Goal: Information Seeking & Learning: Learn about a topic

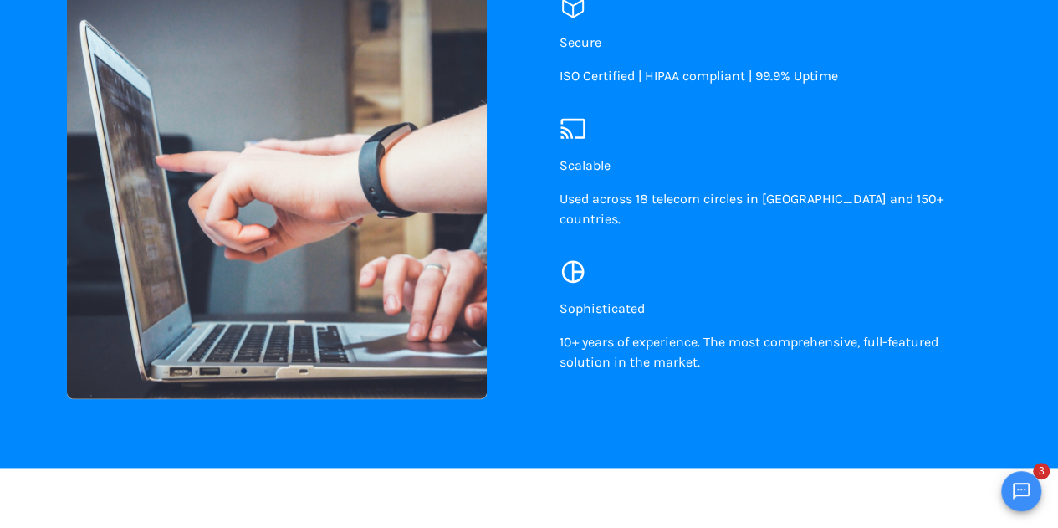
scroll to position [950, 0]
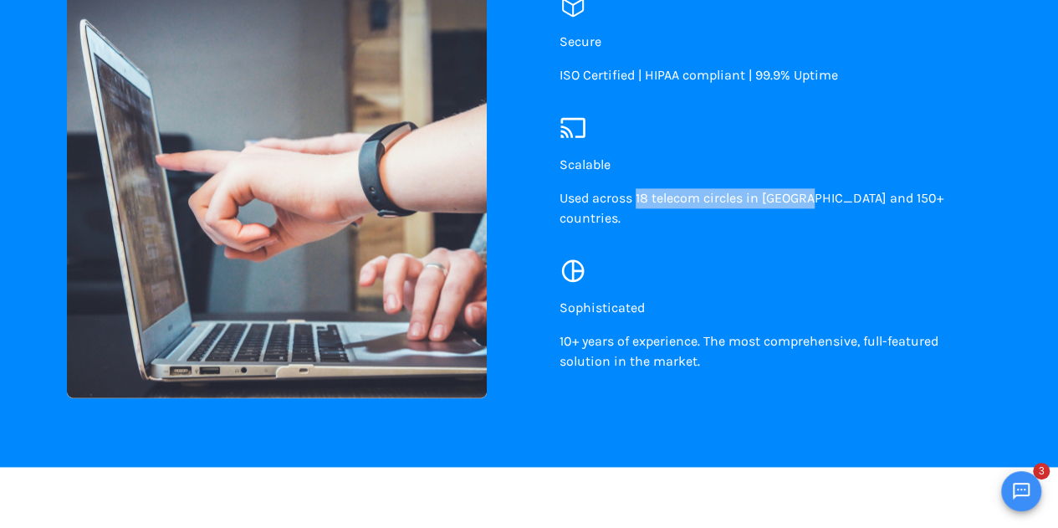
drag, startPoint x: 637, startPoint y: 208, endPoint x: 808, endPoint y: 209, distance: 171.5
click at [808, 209] on span "Used across 18 telecom circles in [GEOGRAPHIC_DATA] and 150+ countries." at bounding box center [752, 208] width 384 height 36
click at [705, 269] on div "Sophisticated 10+ years of experience. The most comprehensive, full-featured so…" at bounding box center [763, 321] width 406 height 128
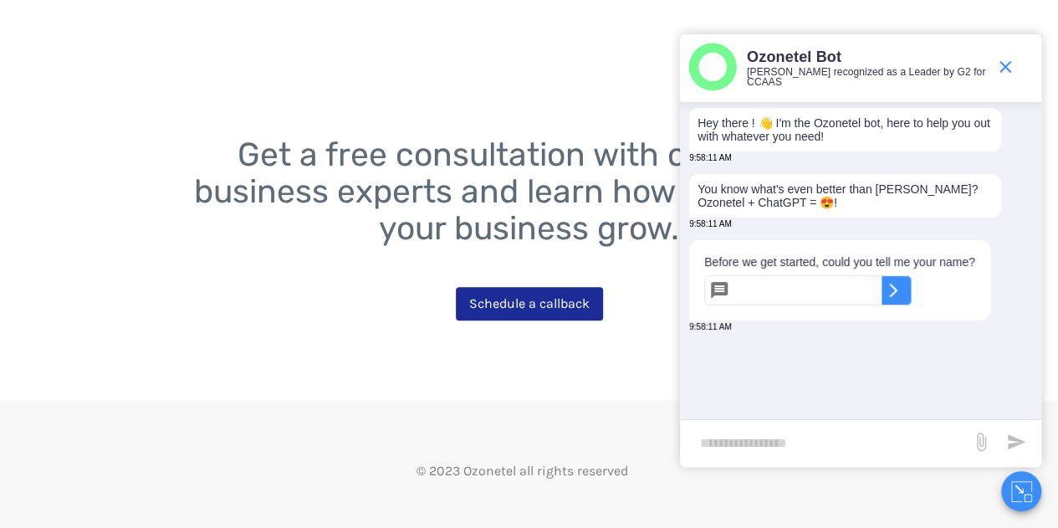
scroll to position [3369, 0]
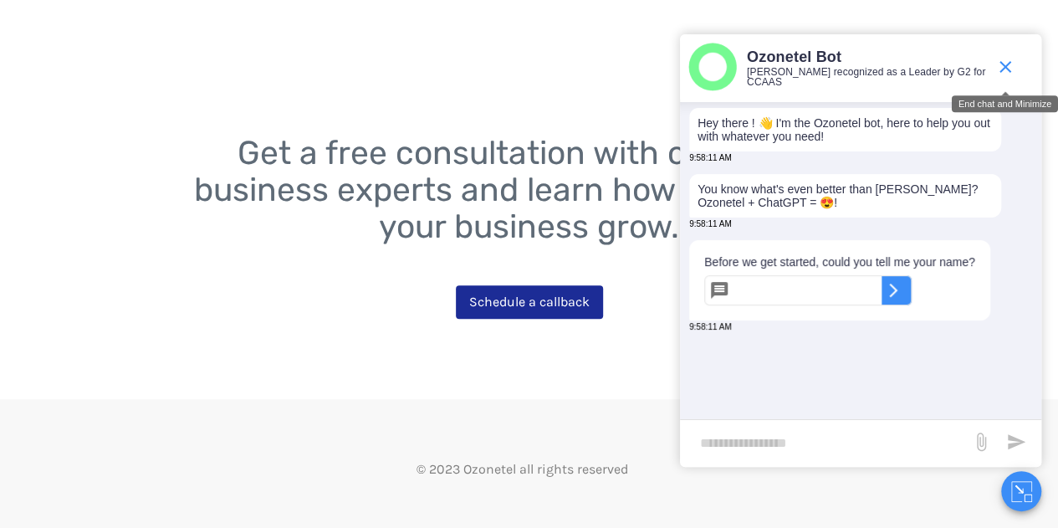
click at [1001, 71] on icon "end chat or minimize" at bounding box center [1006, 67] width 12 height 12
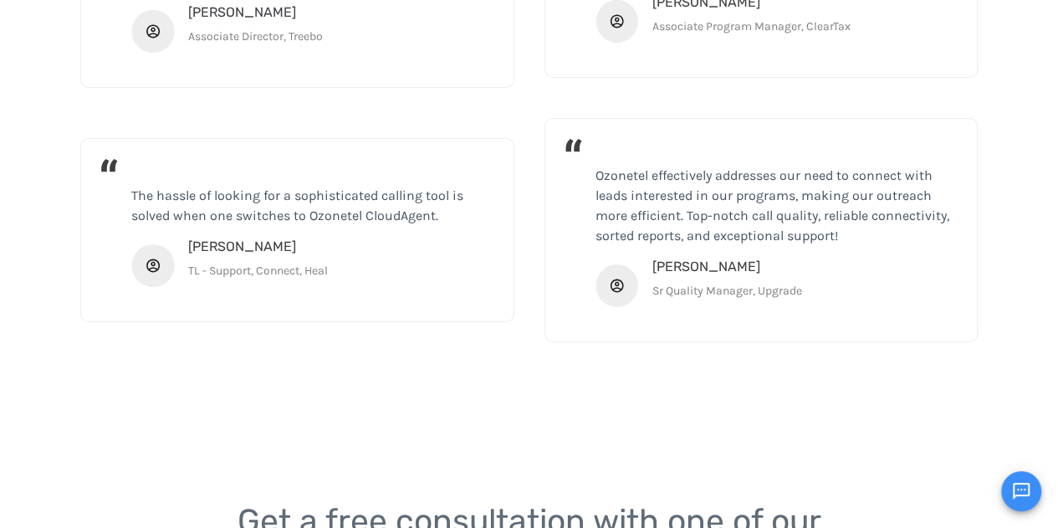
scroll to position [3375, 0]
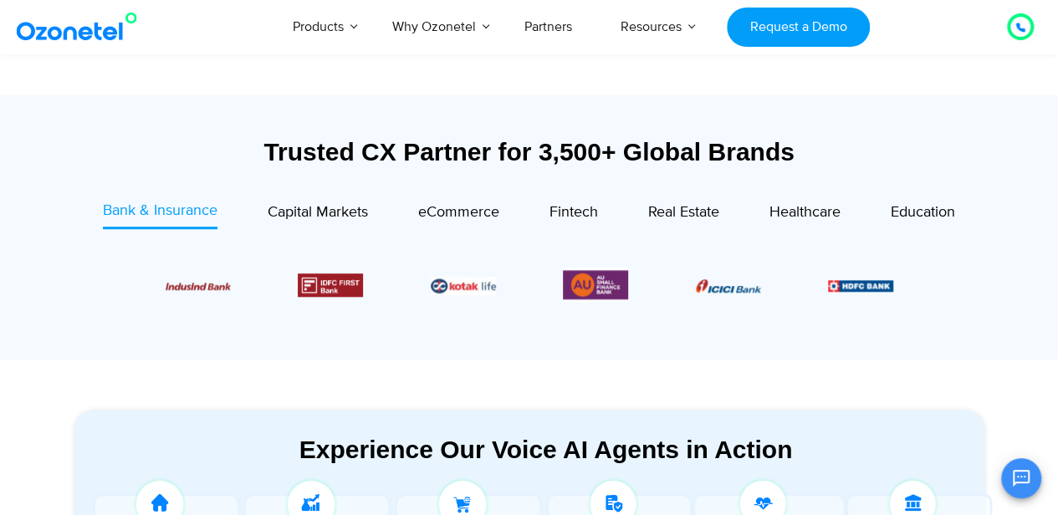
scroll to position [565, 0]
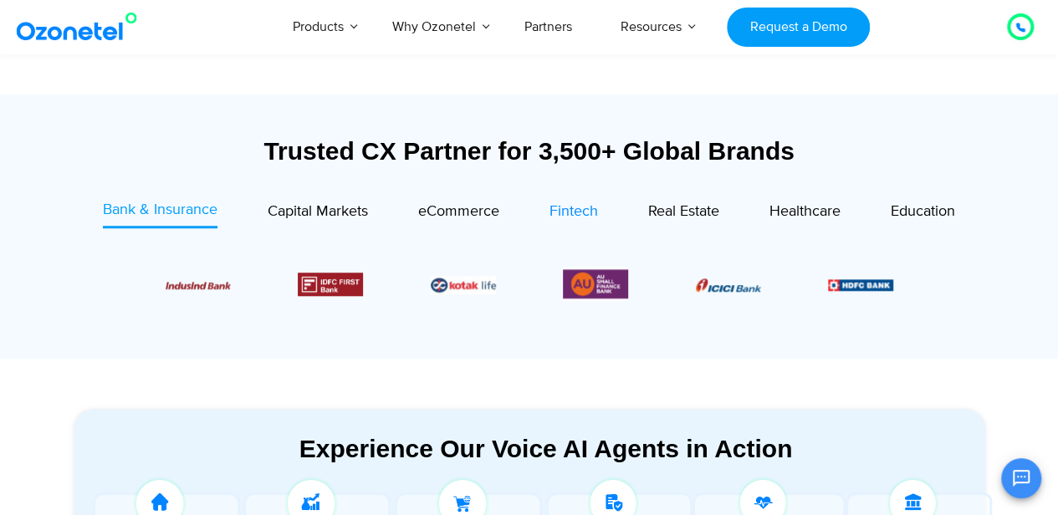
click at [579, 208] on span "Fintech" at bounding box center [574, 211] width 49 height 18
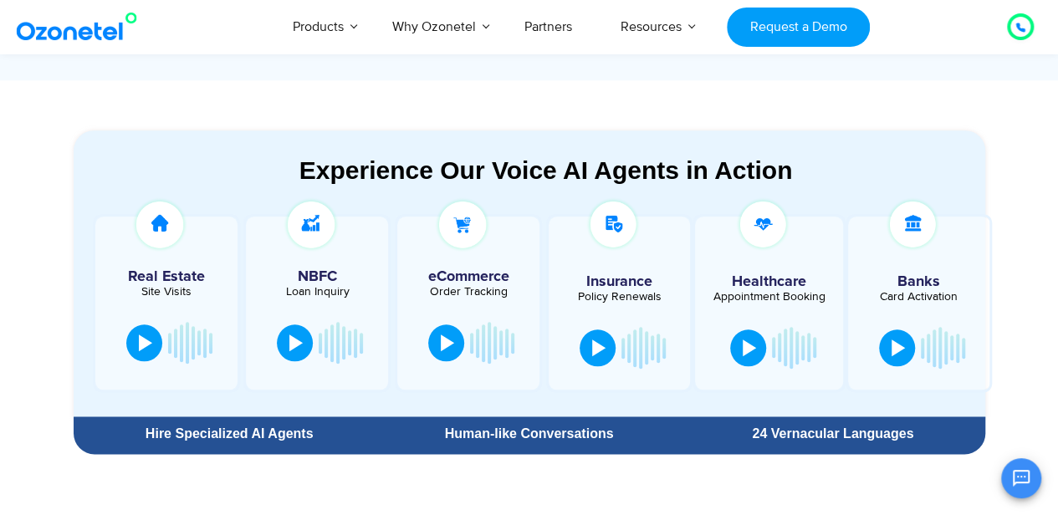
scroll to position [804, 0]
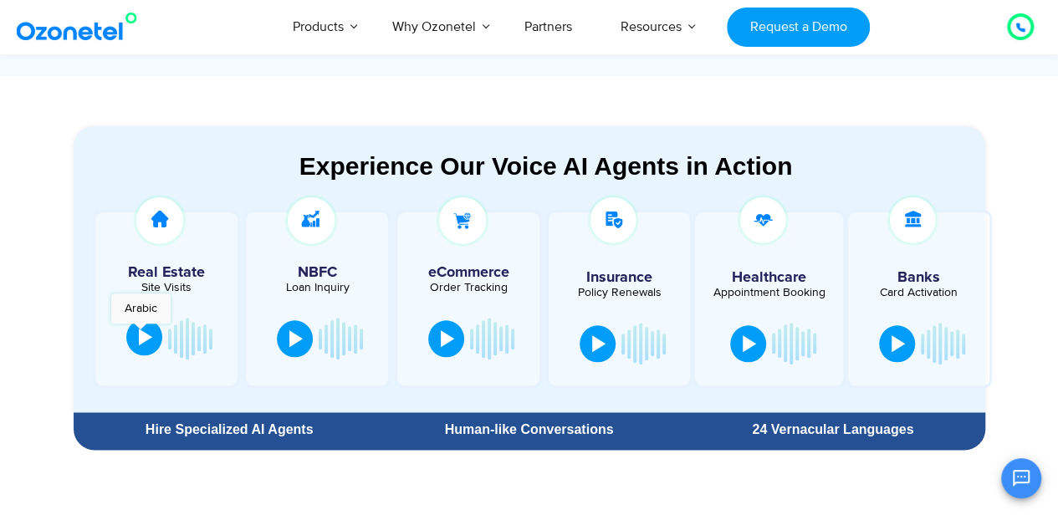
click at [141, 332] on div at bounding box center [145, 337] width 13 height 17
click at [300, 337] on div at bounding box center [296, 337] width 13 height 17
click at [293, 342] on button at bounding box center [300, 338] width 33 height 37
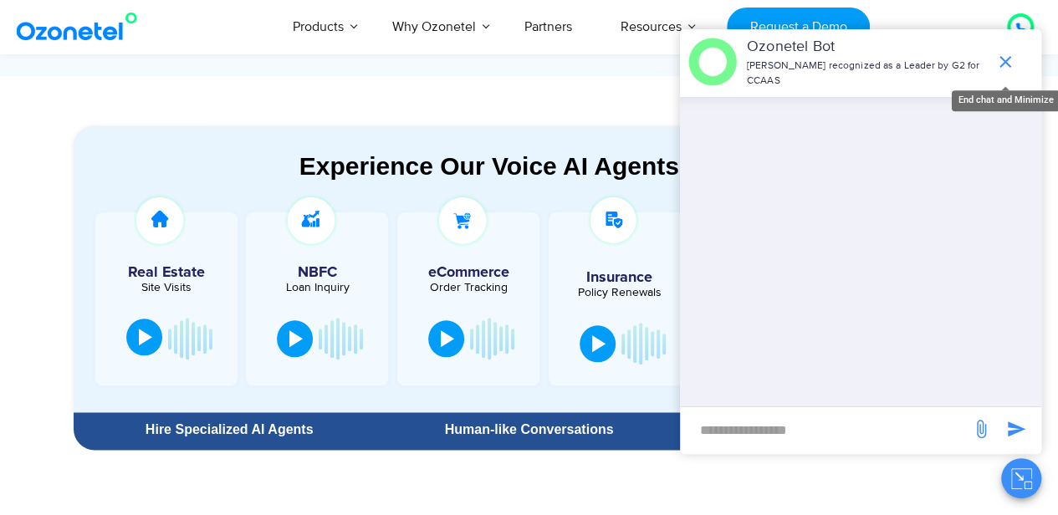
click at [1006, 56] on icon "end chat or minimize" at bounding box center [1006, 62] width 12 height 12
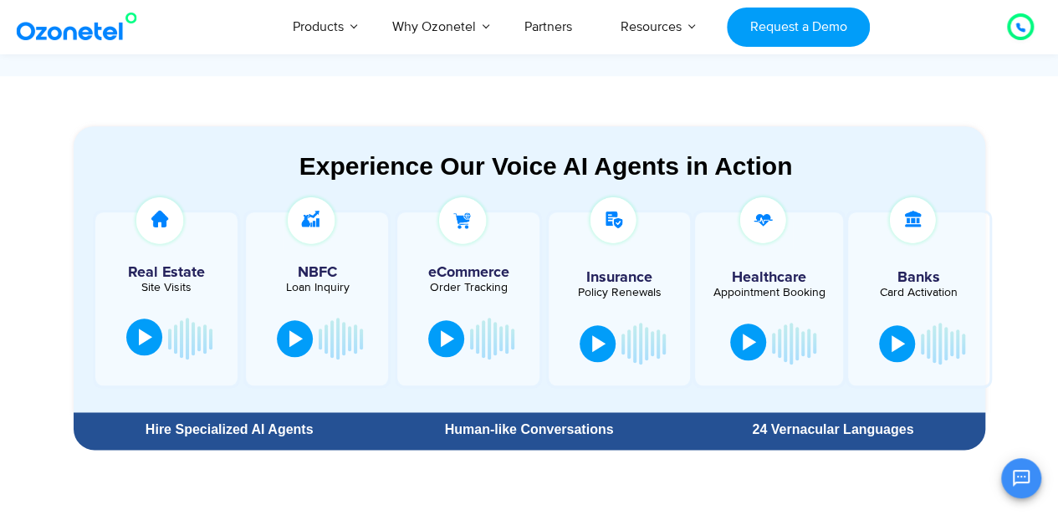
click at [756, 341] on button at bounding box center [748, 342] width 36 height 37
click at [756, 341] on button at bounding box center [746, 342] width 33 height 37
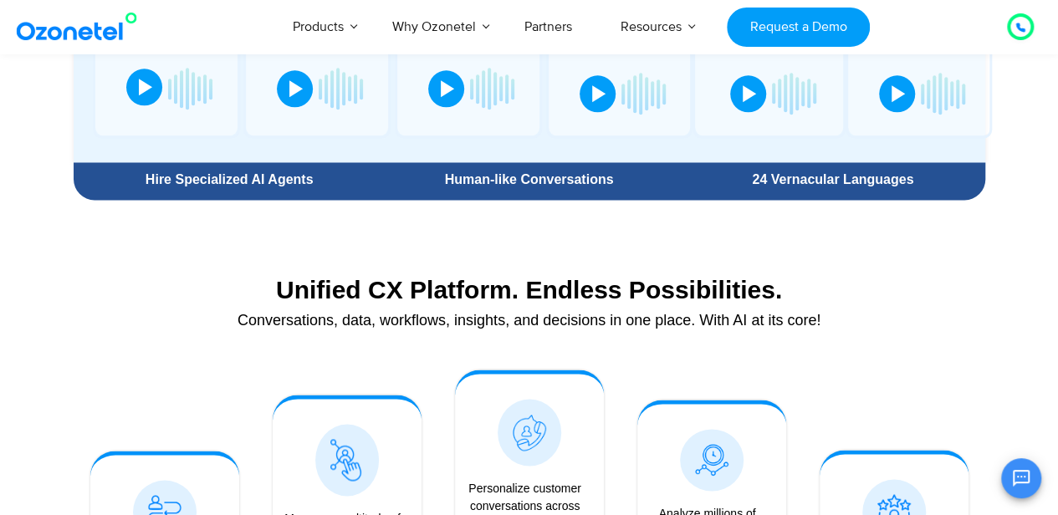
scroll to position [1055, 0]
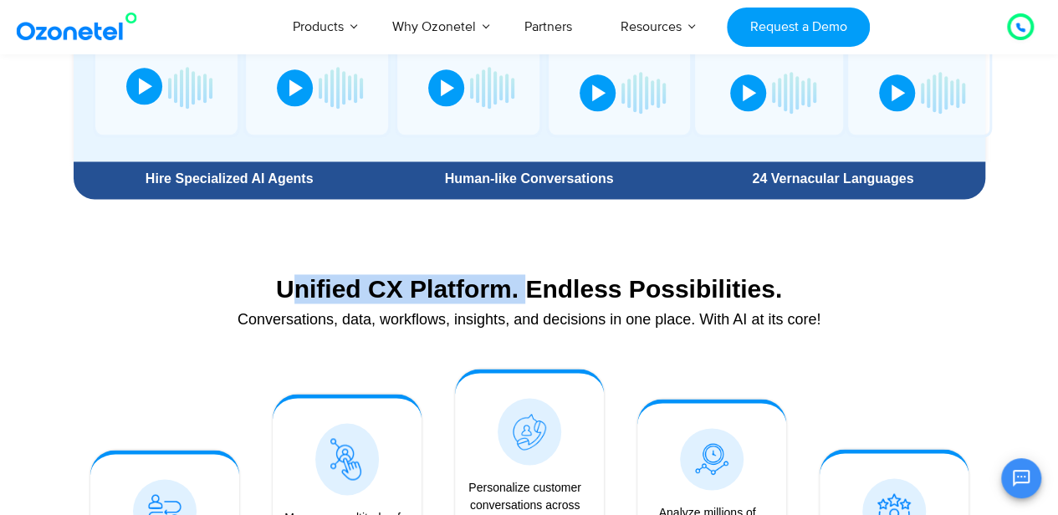
drag, startPoint x: 286, startPoint y: 290, endPoint x: 522, endPoint y: 296, distance: 236.0
click at [522, 296] on div "Unified CX Platform. Endless Possibilities." at bounding box center [529, 288] width 895 height 29
click at [489, 299] on div "Unified CX Platform. Endless Possibilities." at bounding box center [529, 288] width 895 height 29
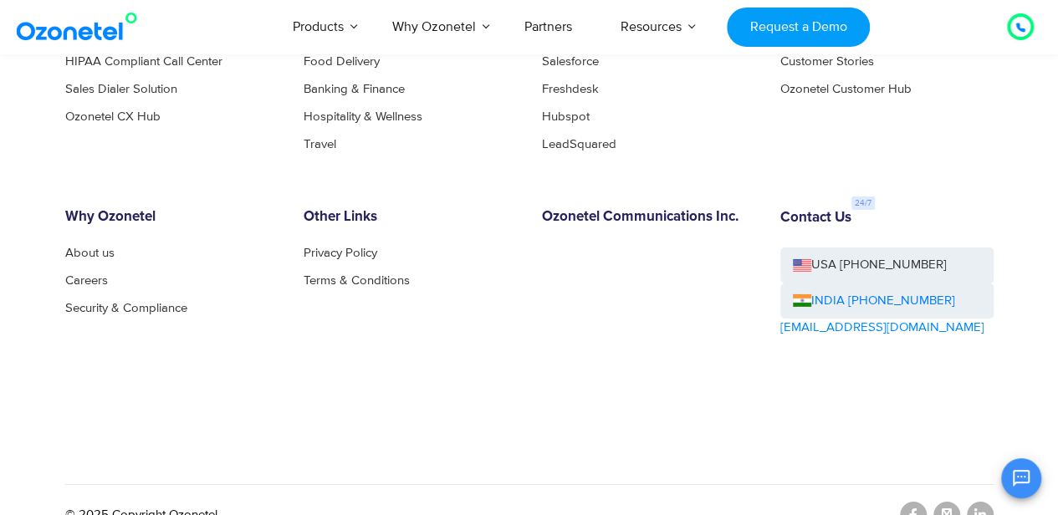
scroll to position [9037, 0]
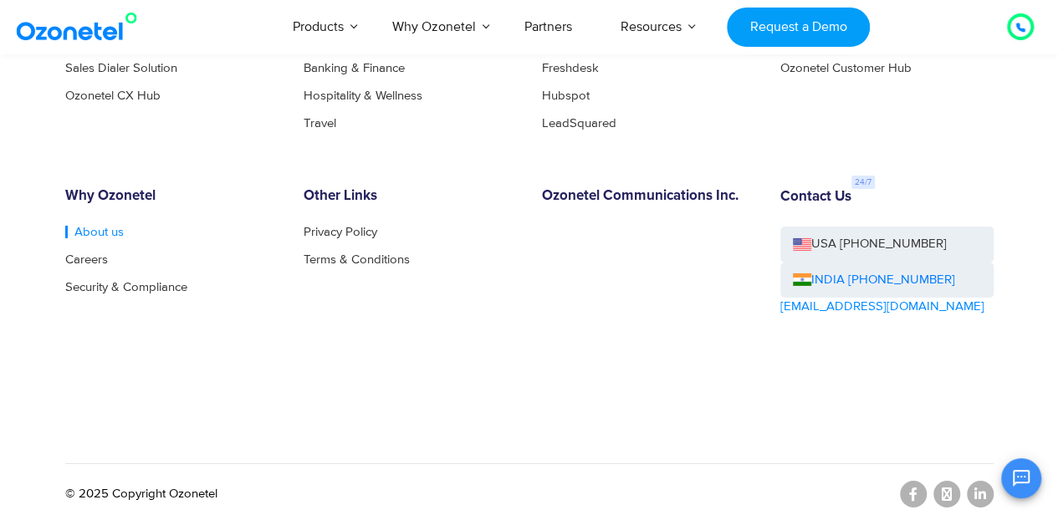
click at [108, 237] on link "About us" at bounding box center [94, 232] width 59 height 13
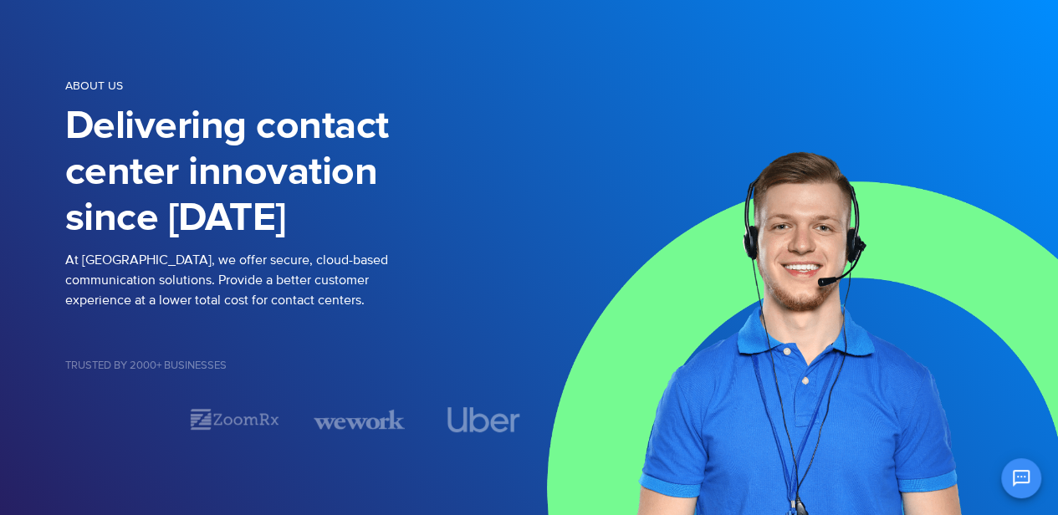
scroll to position [97, 0]
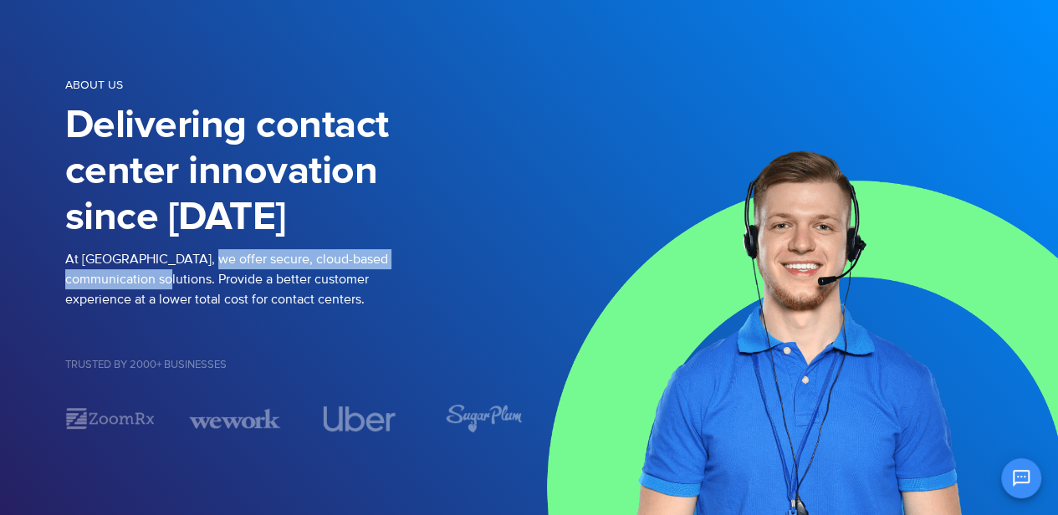
drag, startPoint x: 194, startPoint y: 262, endPoint x: 126, endPoint y: 279, distance: 70.0
click at [126, 279] on p "At Ozonetel, we offer secure, cloud-based communication solutions. Provide a be…" at bounding box center [297, 279] width 464 height 60
click at [115, 283] on p "At Ozonetel, we offer secure, cloud-based communication solutions. Provide a be…" at bounding box center [297, 279] width 464 height 60
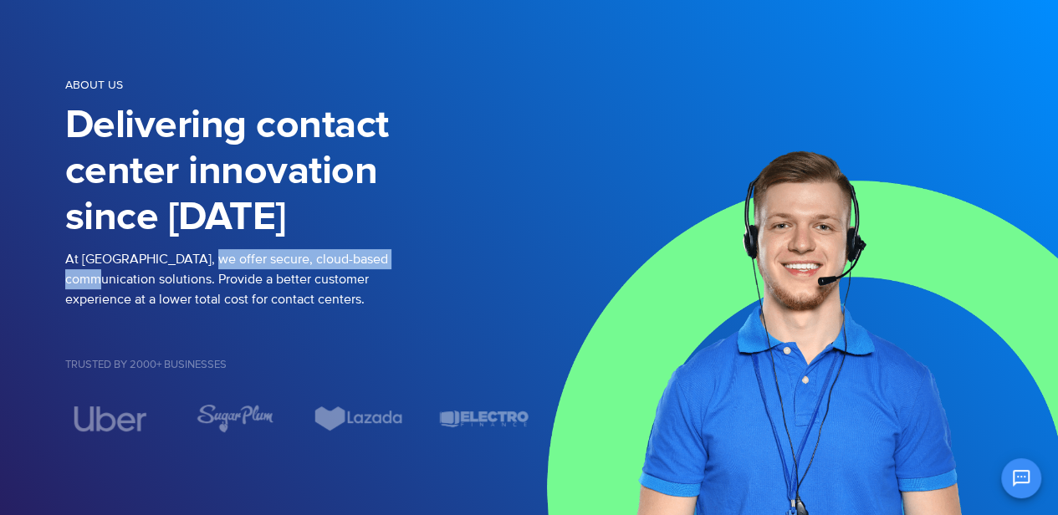
drag, startPoint x: 192, startPoint y: 263, endPoint x: 418, endPoint y: 258, distance: 225.1
click at [418, 258] on p "At Ozonetel, we offer secure, cloud-based communication solutions. Provide a be…" at bounding box center [297, 279] width 464 height 60
click at [197, 312] on div "At Ozonetel, we offer secure, cloud-based communication solutions. Provide a be…" at bounding box center [297, 289] width 464 height 81
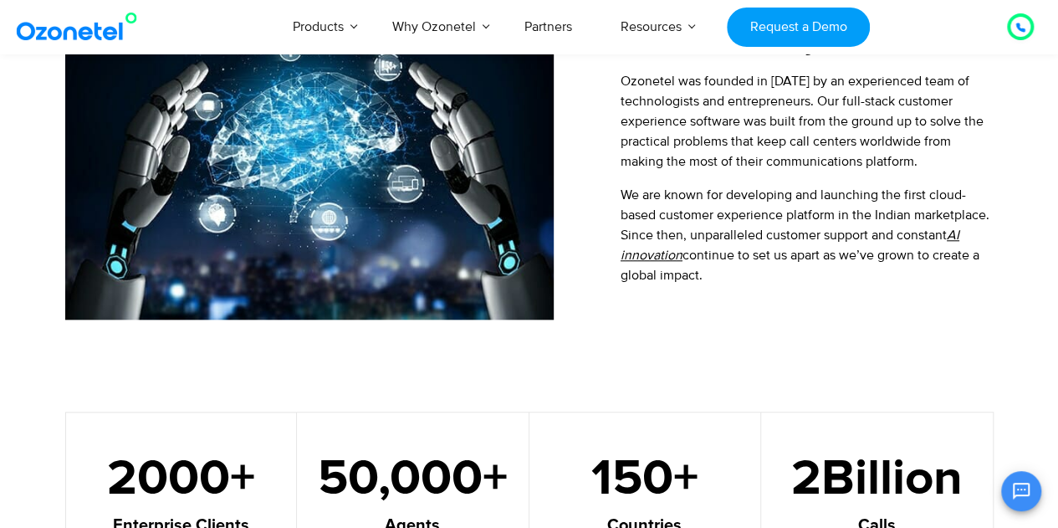
scroll to position [701, 0]
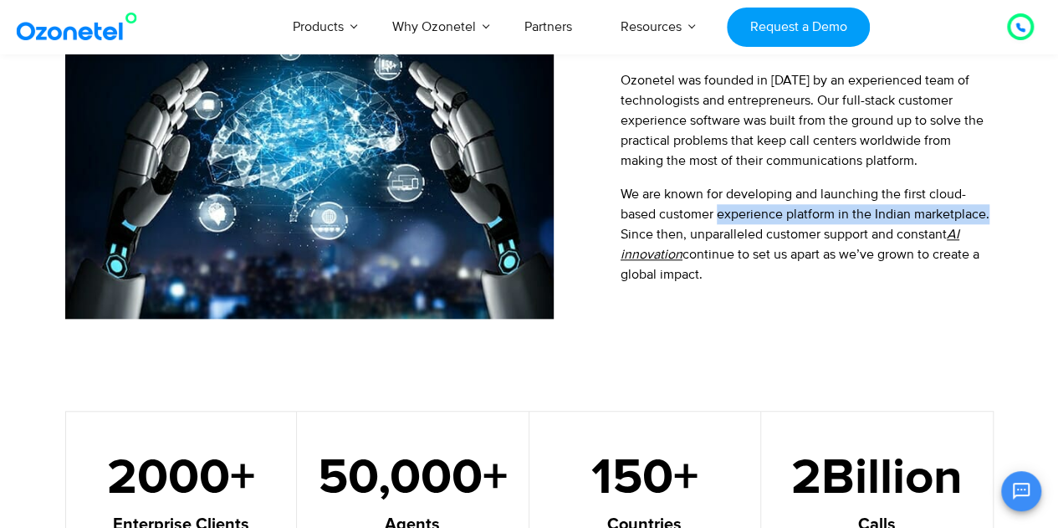
drag, startPoint x: 720, startPoint y: 209, endPoint x: 993, endPoint y: 214, distance: 273.7
click at [993, 214] on div "This is our story Ozonetel was founded in 2007 by an experienced team of techno…" at bounding box center [530, 160] width 954 height 315
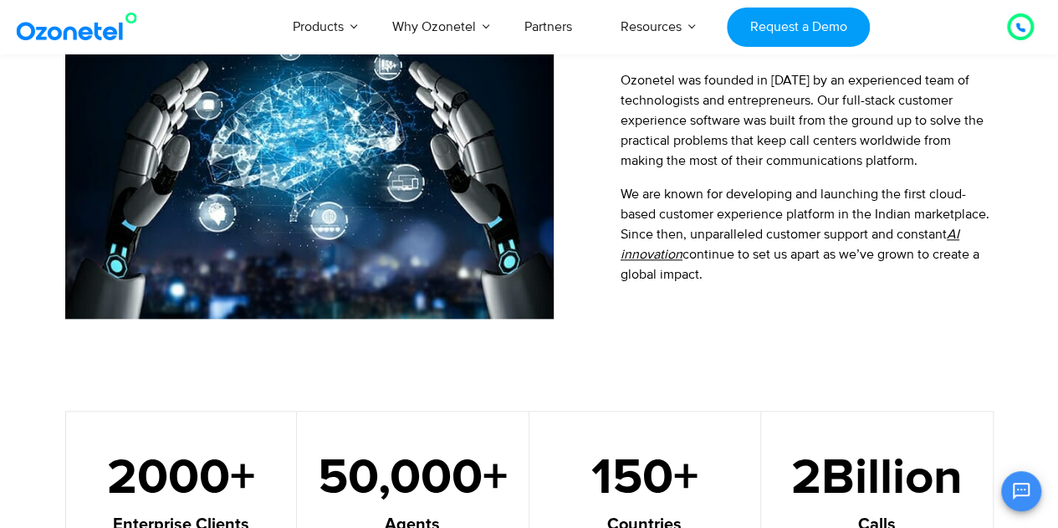
click at [899, 198] on p "We are known for developing and launching the first cloud-based customer experi…" at bounding box center [807, 234] width 372 height 100
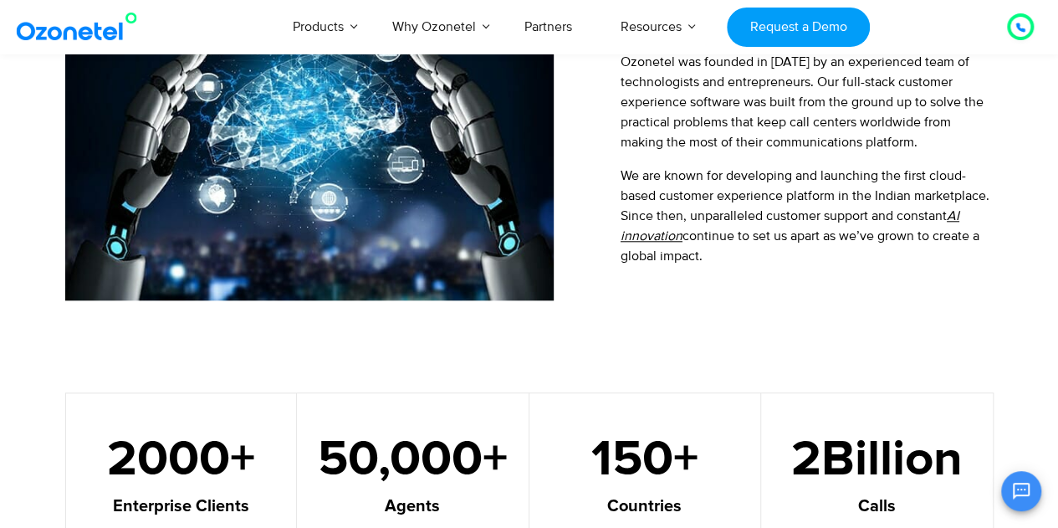
scroll to position [689, 0]
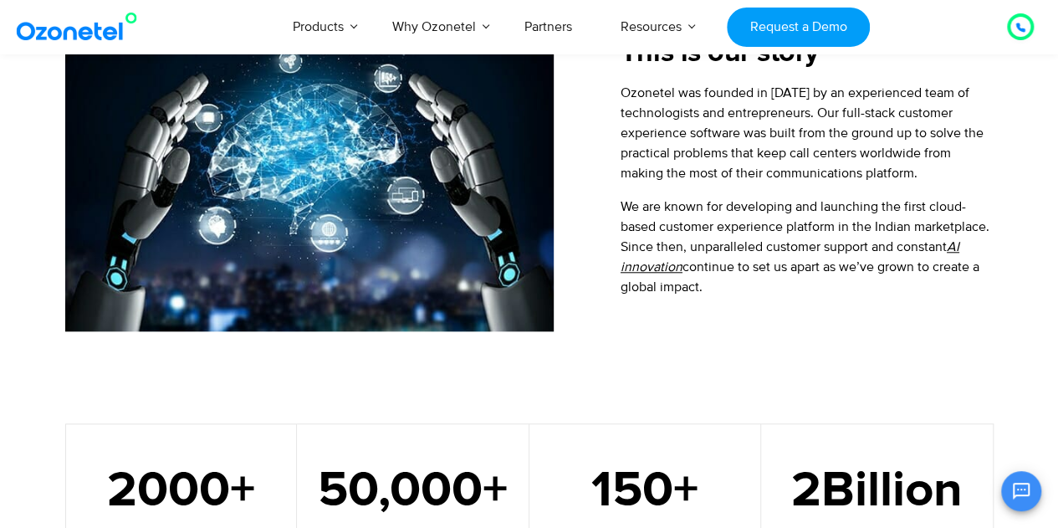
click at [134, 13] on img at bounding box center [81, 27] width 136 height 30
